Goal: Information Seeking & Learning: Learn about a topic

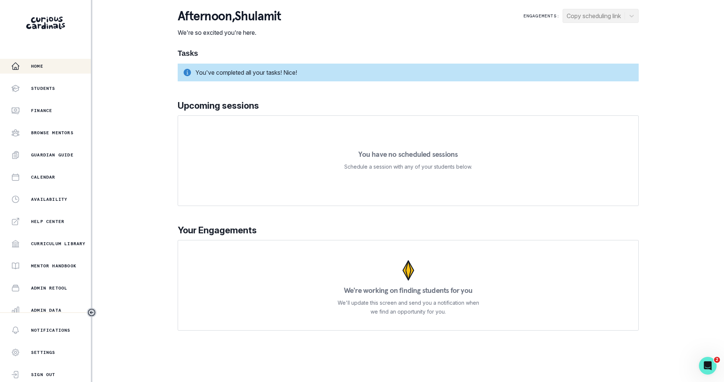
click at [163, 281] on div "Home Students Finance Browse Mentors Guardian Guide Calendar Availability Help …" at bounding box center [362, 191] width 724 height 382
click at [73, 302] on button "Admin Data" at bounding box center [45, 309] width 91 height 15
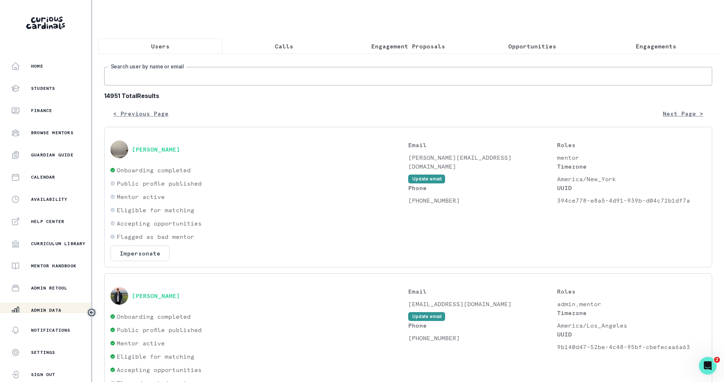
click at [305, 82] on input "Search user by name or email" at bounding box center [408, 76] width 608 height 18
type input "[PERSON_NAME]"
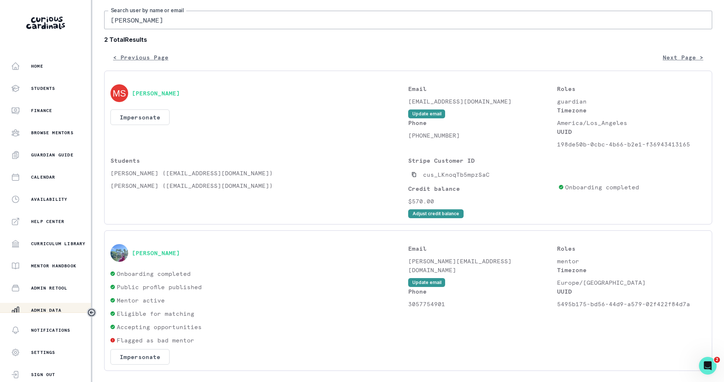
scroll to position [74, 0]
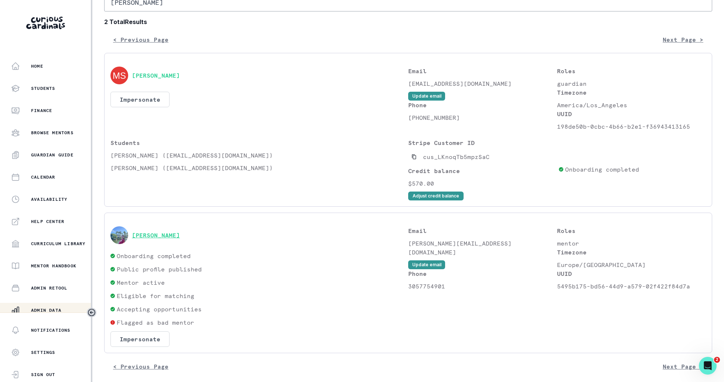
click at [160, 237] on button "[PERSON_NAME]" at bounding box center [156, 234] width 48 height 7
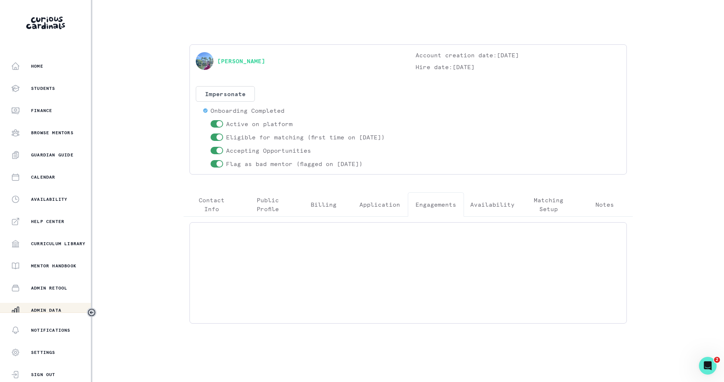
click at [429, 213] on button "Engagements" at bounding box center [436, 204] width 56 height 24
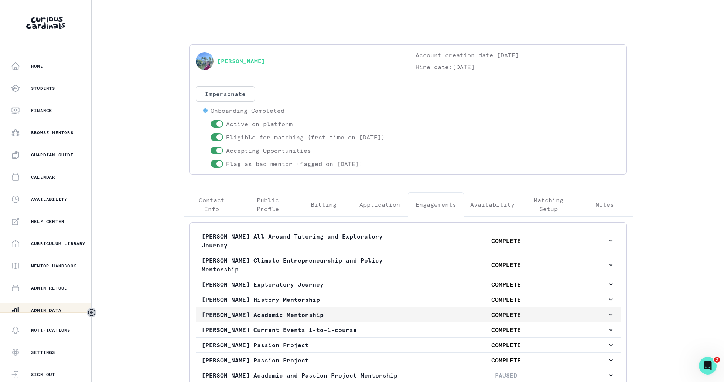
scroll to position [79, 0]
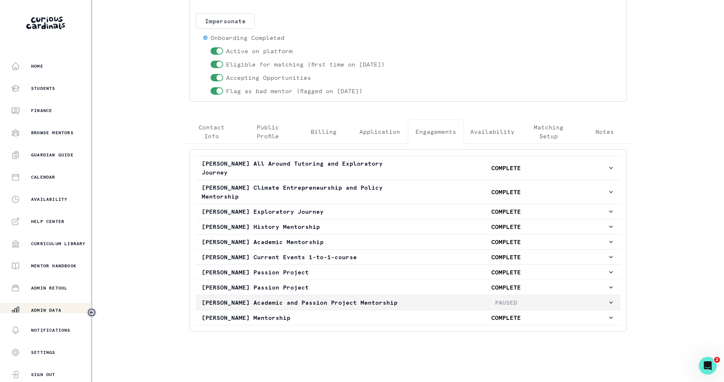
click at [441, 298] on p "PAUSED" at bounding box center [505, 302] width 203 height 9
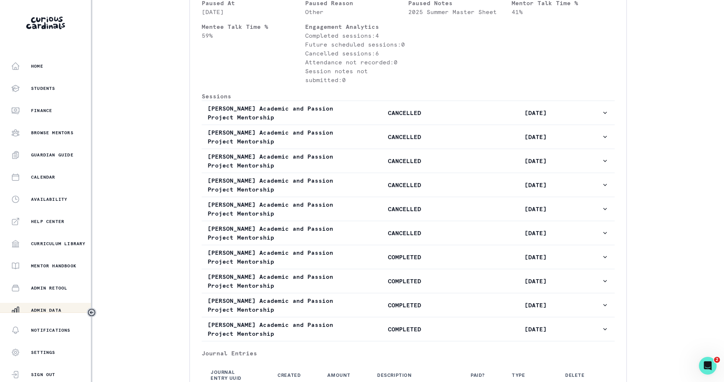
scroll to position [486, 0]
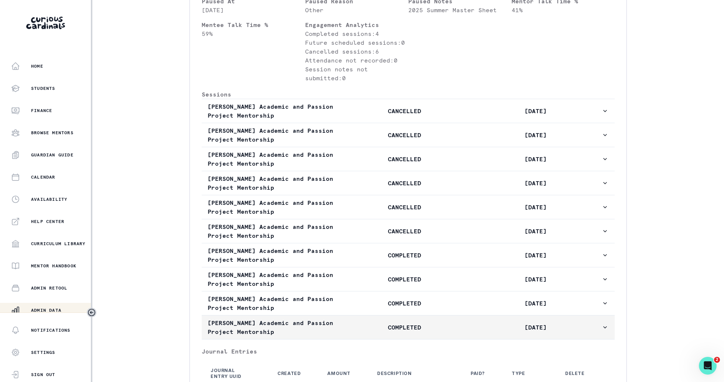
click at [446, 331] on p "COMPLETED" at bounding box center [404, 326] width 131 height 9
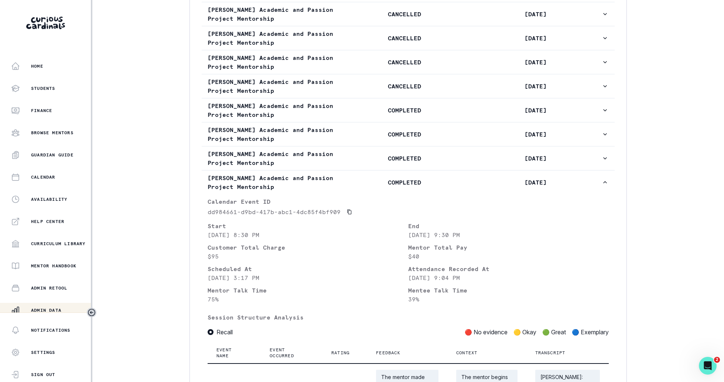
scroll to position [603, 0]
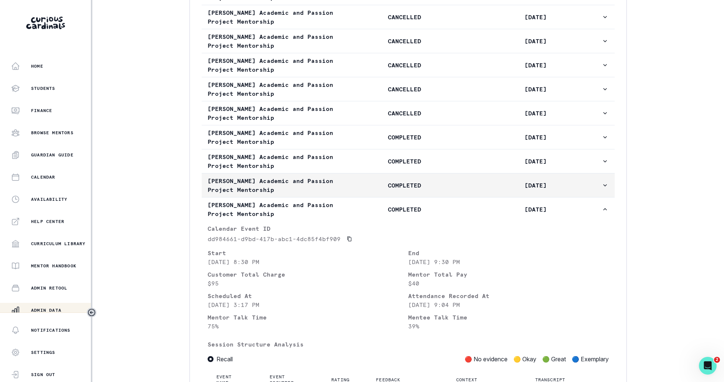
click at [476, 189] on p "[DATE]" at bounding box center [535, 185] width 131 height 9
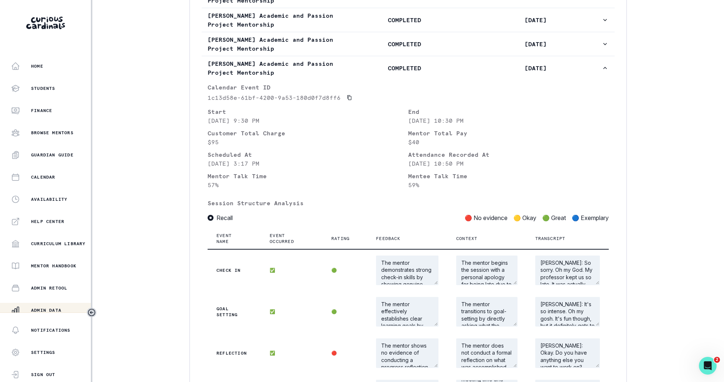
scroll to position [672, 0]
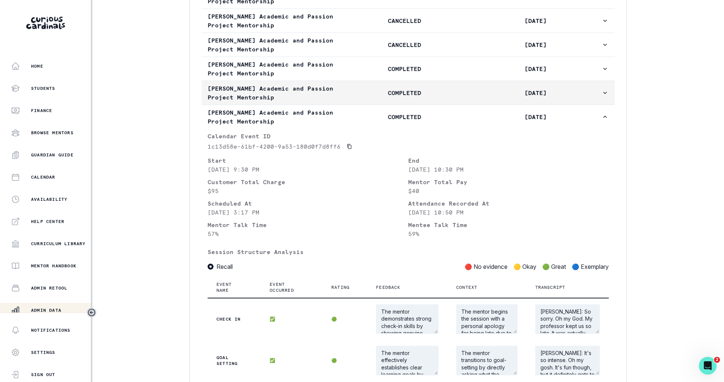
click at [478, 97] on p "[DATE]" at bounding box center [535, 92] width 131 height 9
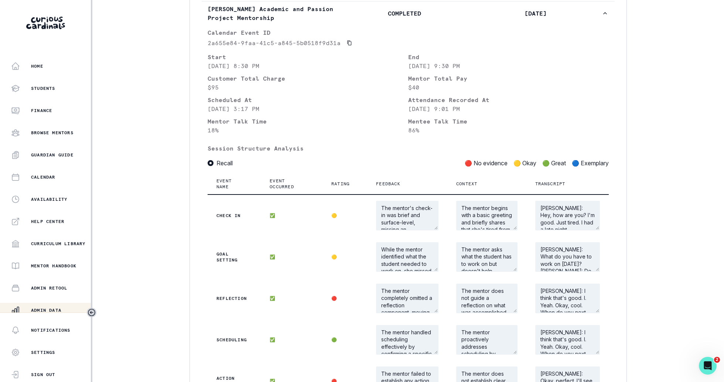
scroll to position [726, 0]
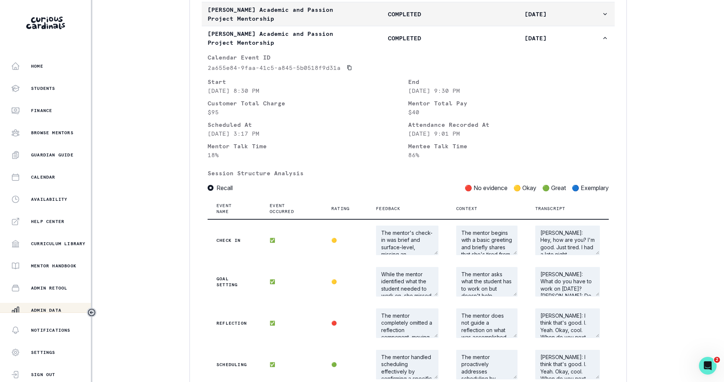
click at [524, 18] on p "[DATE]" at bounding box center [535, 14] width 131 height 9
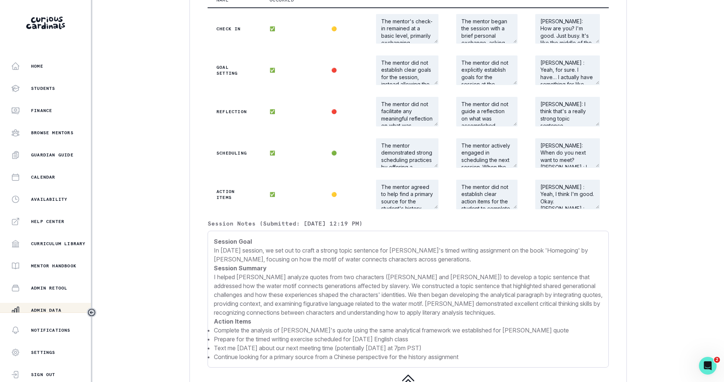
scroll to position [1053, 0]
